Goal: Task Accomplishment & Management: Complete application form

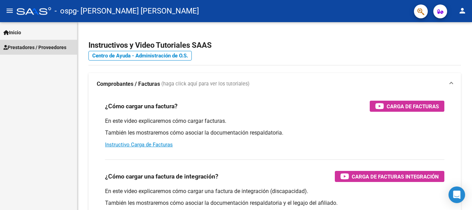
click at [22, 46] on span "Prestadores / Proveedores" at bounding box center [34, 48] width 63 height 8
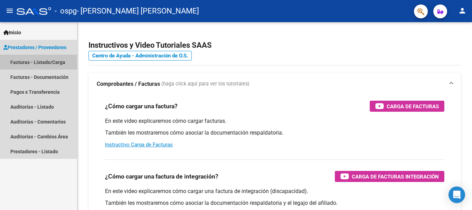
click at [19, 63] on link "Facturas - Listado/Carga" at bounding box center [38, 62] width 77 height 15
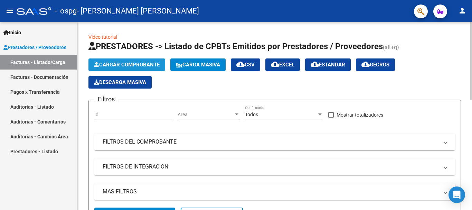
click at [134, 64] on span "Cargar Comprobante" at bounding box center [127, 65] width 66 height 6
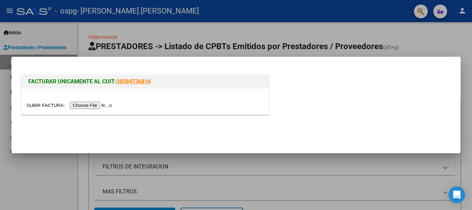
click at [112, 107] on input "file" at bounding box center [70, 105] width 87 height 7
click at [114, 104] on input "file" at bounding box center [70, 105] width 87 height 7
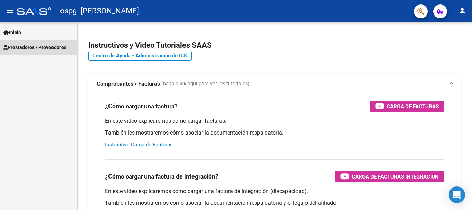
click at [46, 46] on span "Prestadores / Proveedores" at bounding box center [34, 48] width 63 height 8
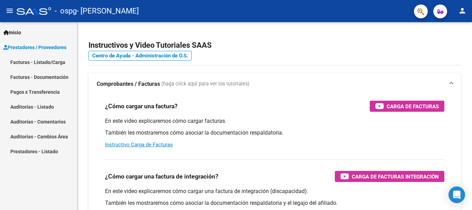
click at [42, 89] on link "Pagos x Transferencia" at bounding box center [38, 91] width 77 height 15
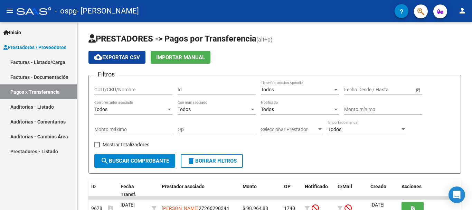
click at [33, 62] on link "Facturas - Listado/Carga" at bounding box center [38, 62] width 77 height 15
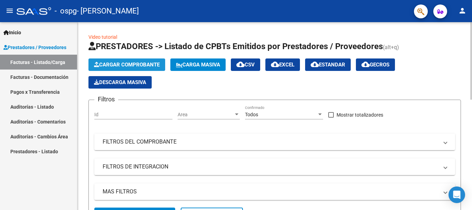
click at [133, 64] on span "Cargar Comprobante" at bounding box center [127, 65] width 66 height 6
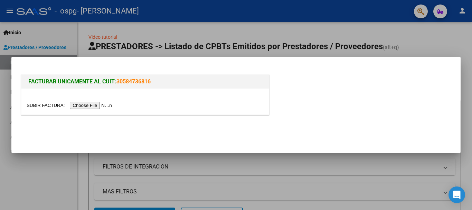
click at [112, 103] on input "file" at bounding box center [70, 105] width 87 height 7
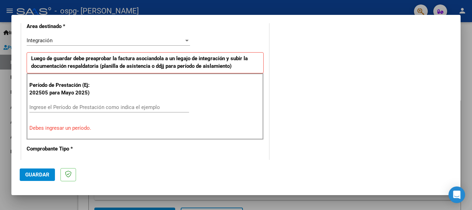
scroll to position [171, 0]
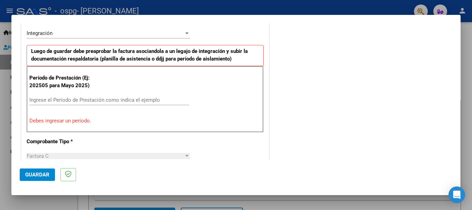
click at [85, 99] on input "Ingrese el Período de Prestación como indica el ejemplo" at bounding box center [109, 100] width 160 height 6
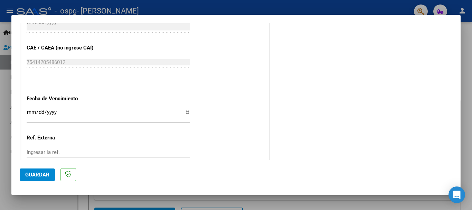
scroll to position [431, 0]
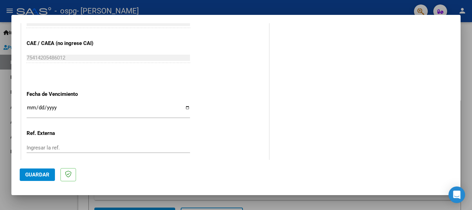
type input "202509"
click at [184, 107] on input "Ingresar la fecha" at bounding box center [109, 110] width 164 height 11
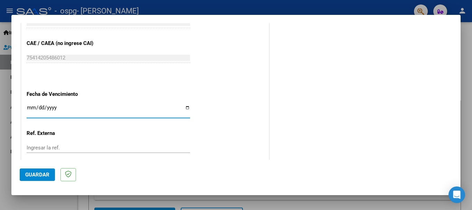
type input "2025-10-18"
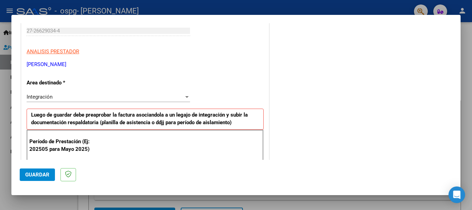
scroll to position [114, 0]
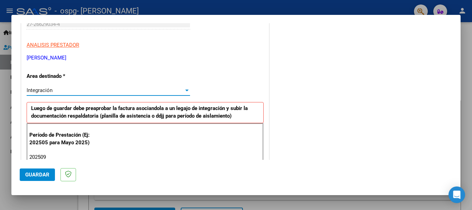
click at [185, 91] on div at bounding box center [187, 90] width 6 height 6
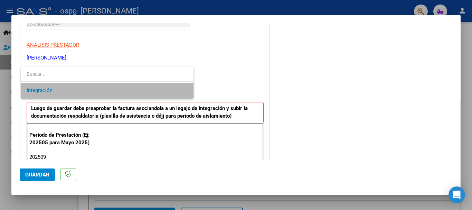
click at [185, 91] on span "Integración" at bounding box center [107, 91] width 161 height 16
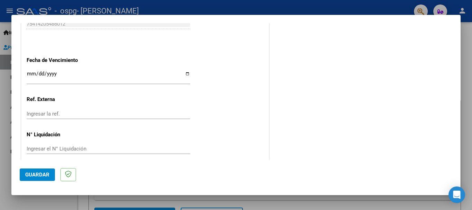
scroll to position [472, 0]
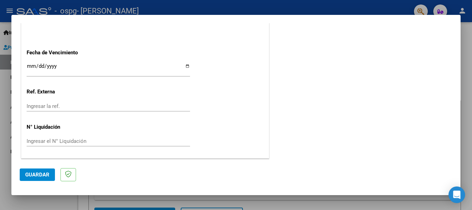
click at [34, 173] on span "Guardar" at bounding box center [37, 175] width 24 height 6
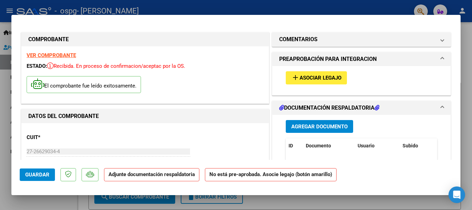
click at [313, 75] on span "Asociar Legajo" at bounding box center [321, 78] width 42 height 6
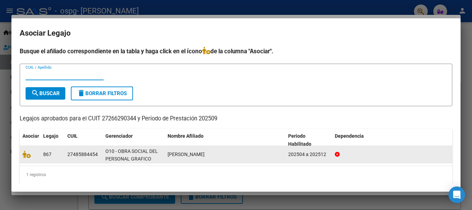
click at [140, 155] on div "O10 - OBRA SOCIAL DEL PERSONAL GRAFICO" at bounding box center [133, 154] width 57 height 15
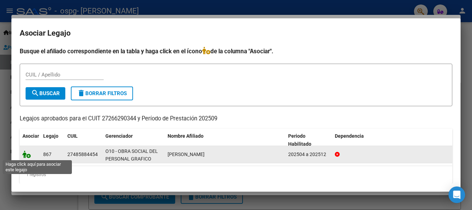
click at [26, 155] on icon at bounding box center [26, 154] width 8 height 8
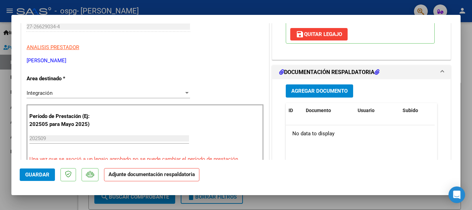
scroll to position [124, 0]
click at [341, 77] on h1 "DOCUMENTACIÓN RESPALDATORIA" at bounding box center [329, 72] width 100 height 8
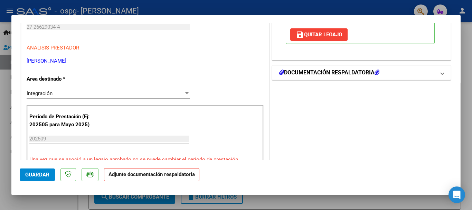
click at [341, 77] on h1 "DOCUMENTACIÓN RESPALDATORIA" at bounding box center [329, 72] width 100 height 8
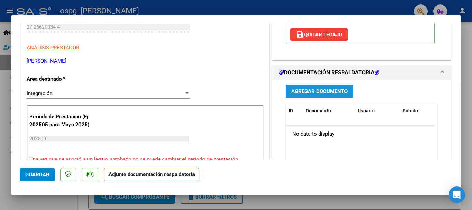
click at [325, 95] on span "Agregar Documento" at bounding box center [319, 92] width 56 height 6
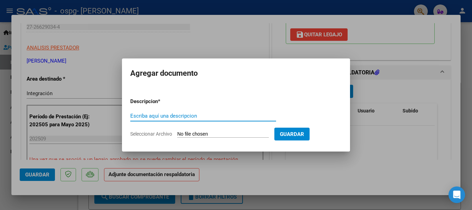
click at [244, 117] on input "Escriba aquí una descripcion" at bounding box center [203, 116] width 146 height 6
type input "f"
type input "FACTURA"
click at [262, 136] on input "Seleccionar Archivo" at bounding box center [223, 134] width 92 height 7
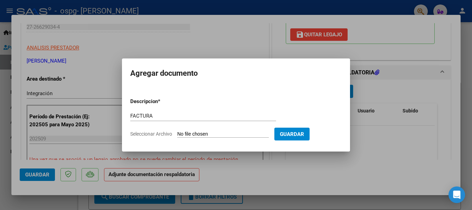
type input "C:\fakepath\27266290344_011_00001_00001314.pdf"
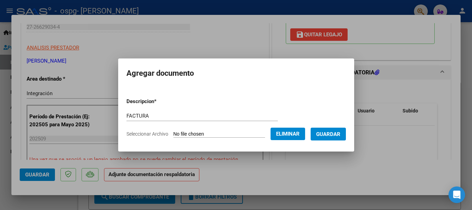
click at [332, 138] on button "Guardar" at bounding box center [328, 134] width 35 height 13
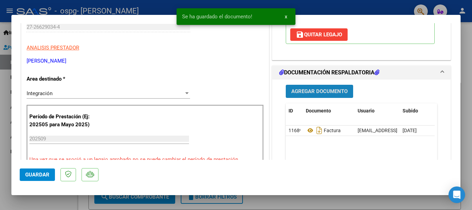
click at [319, 95] on span "Agregar Documento" at bounding box center [319, 92] width 56 height 6
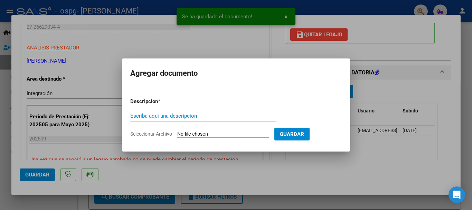
click at [206, 117] on input "Escriba aquí una descripcion" at bounding box center [203, 116] width 146 height 6
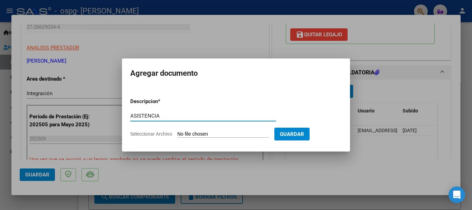
type input "ASISTENCIA"
click at [269, 135] on input "Seleccionar Archivo" at bounding box center [223, 134] width 92 height 7
type input "C:\fakepath\asistencia SEPTIEMBRE.pdf"
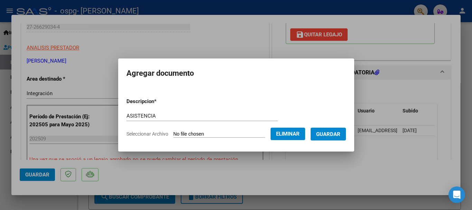
click at [329, 132] on span "Guardar" at bounding box center [328, 134] width 24 height 6
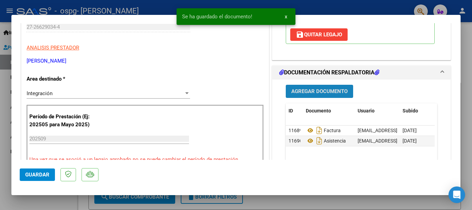
click at [324, 95] on span "Agregar Documento" at bounding box center [319, 92] width 56 height 6
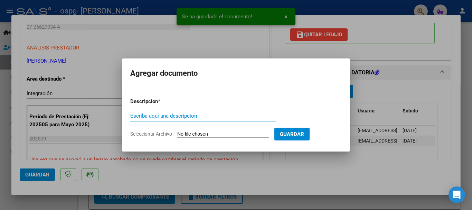
click at [231, 115] on input "Escriba aquí una descripcion" at bounding box center [203, 116] width 146 height 6
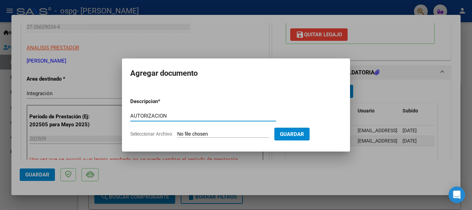
type input "AUTORIZACION"
click at [246, 133] on input "Seleccionar Archivo" at bounding box center [223, 134] width 92 height 7
type input "C:\fakepath\AUTORIZACIONES 2025.pdf"
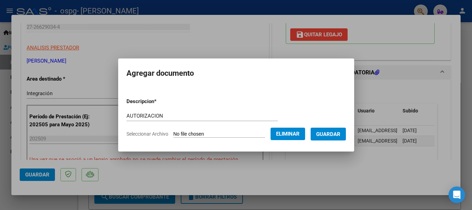
click at [331, 133] on span "Guardar" at bounding box center [328, 134] width 24 height 6
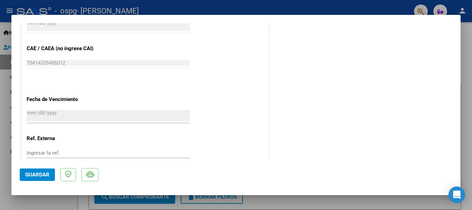
scroll to position [482, 0]
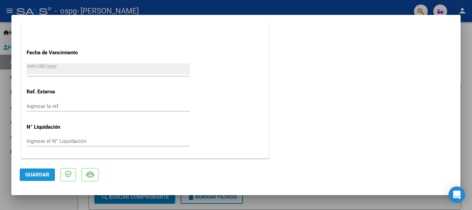
click at [30, 172] on span "Guardar" at bounding box center [37, 175] width 24 height 6
click at [35, 178] on button "Guardar" at bounding box center [37, 174] width 35 height 12
click at [41, 175] on span "Guardar" at bounding box center [37, 175] width 24 height 6
click at [37, 175] on span "Guardar" at bounding box center [37, 175] width 24 height 6
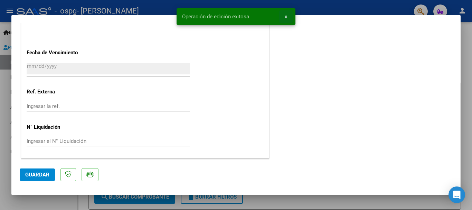
click at [288, 16] on button "x" at bounding box center [285, 16] width 13 height 12
